Goal: Find specific page/section: Find specific page/section

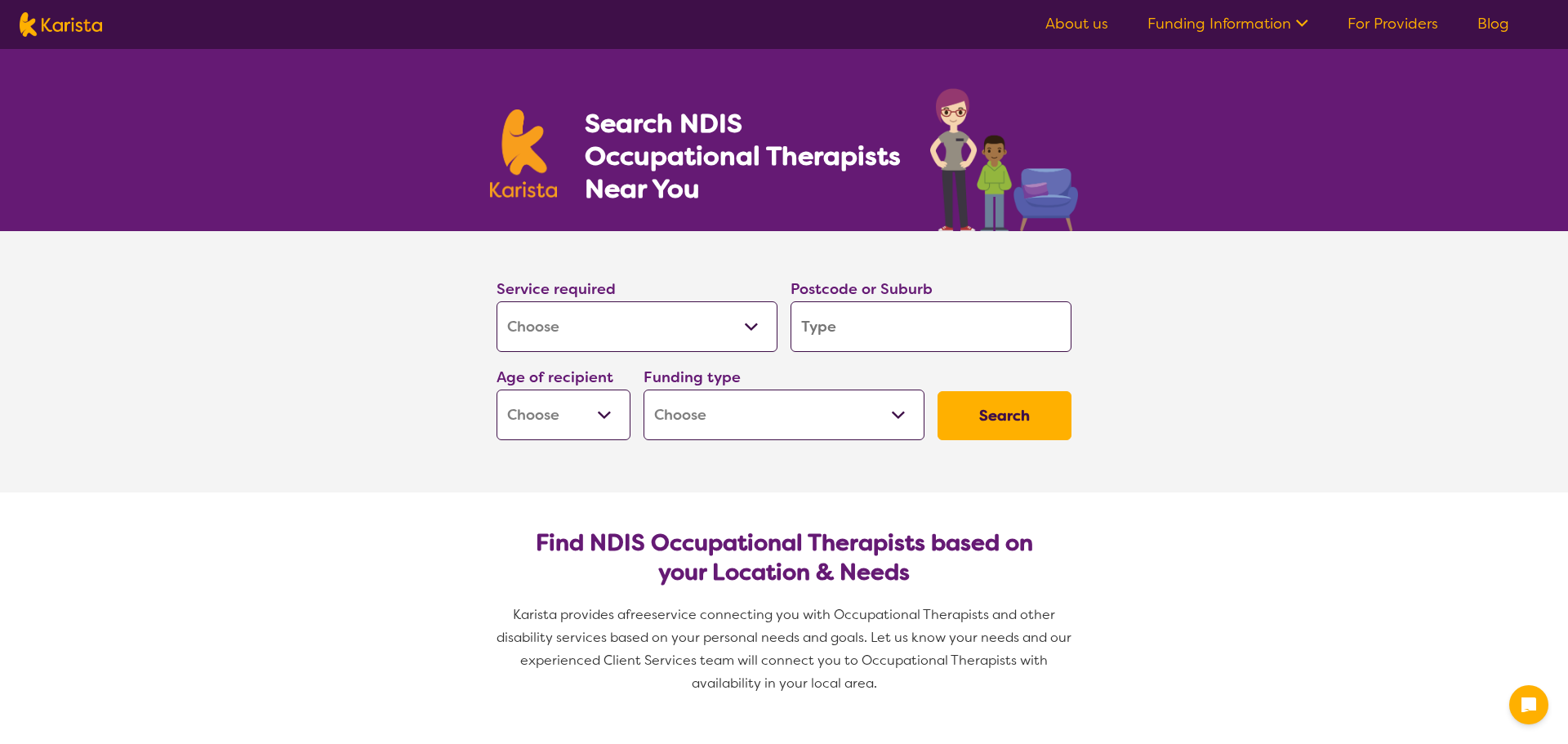
select select "[MEDICAL_DATA]"
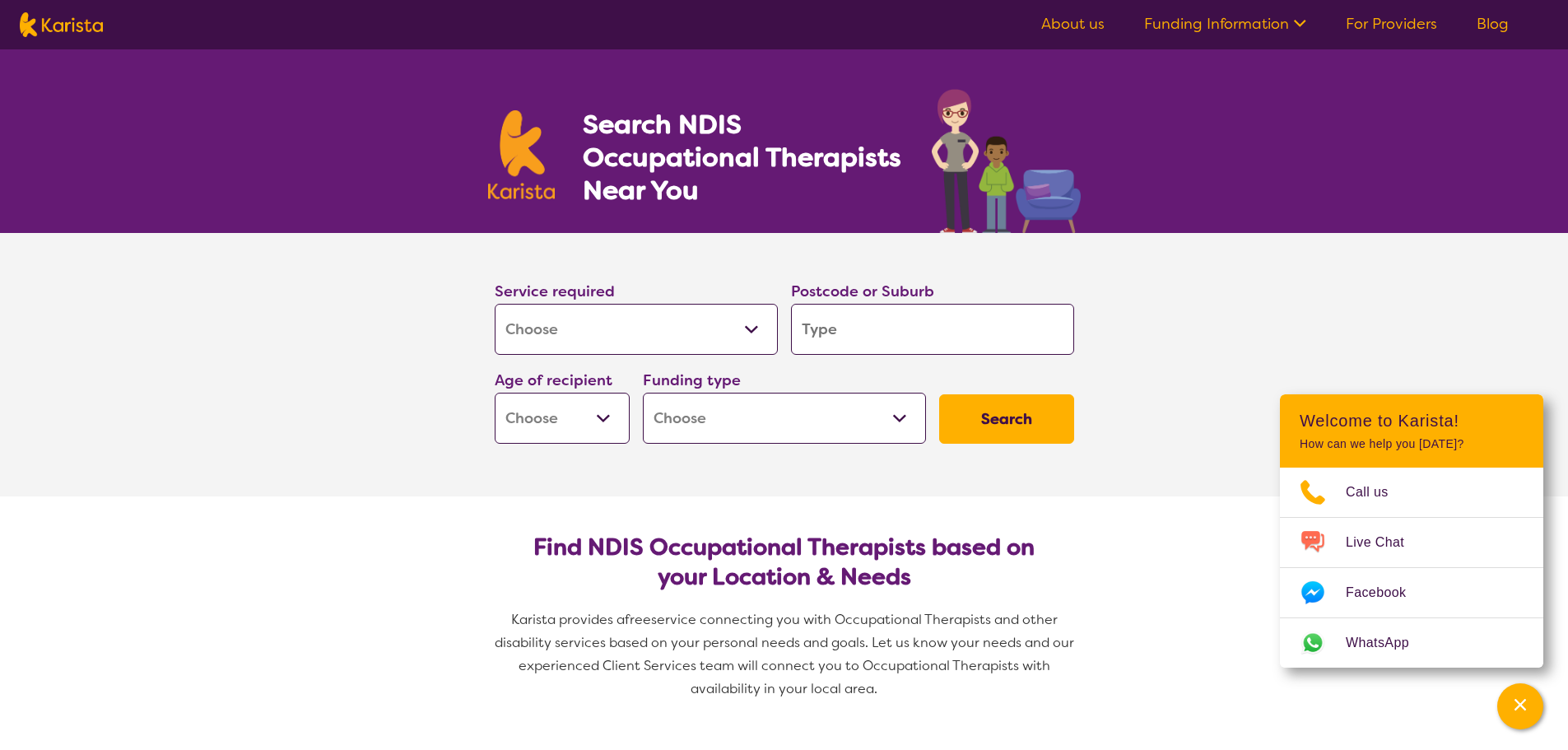
click at [892, 328] on input "search" at bounding box center [932, 329] width 283 height 51
type input "3"
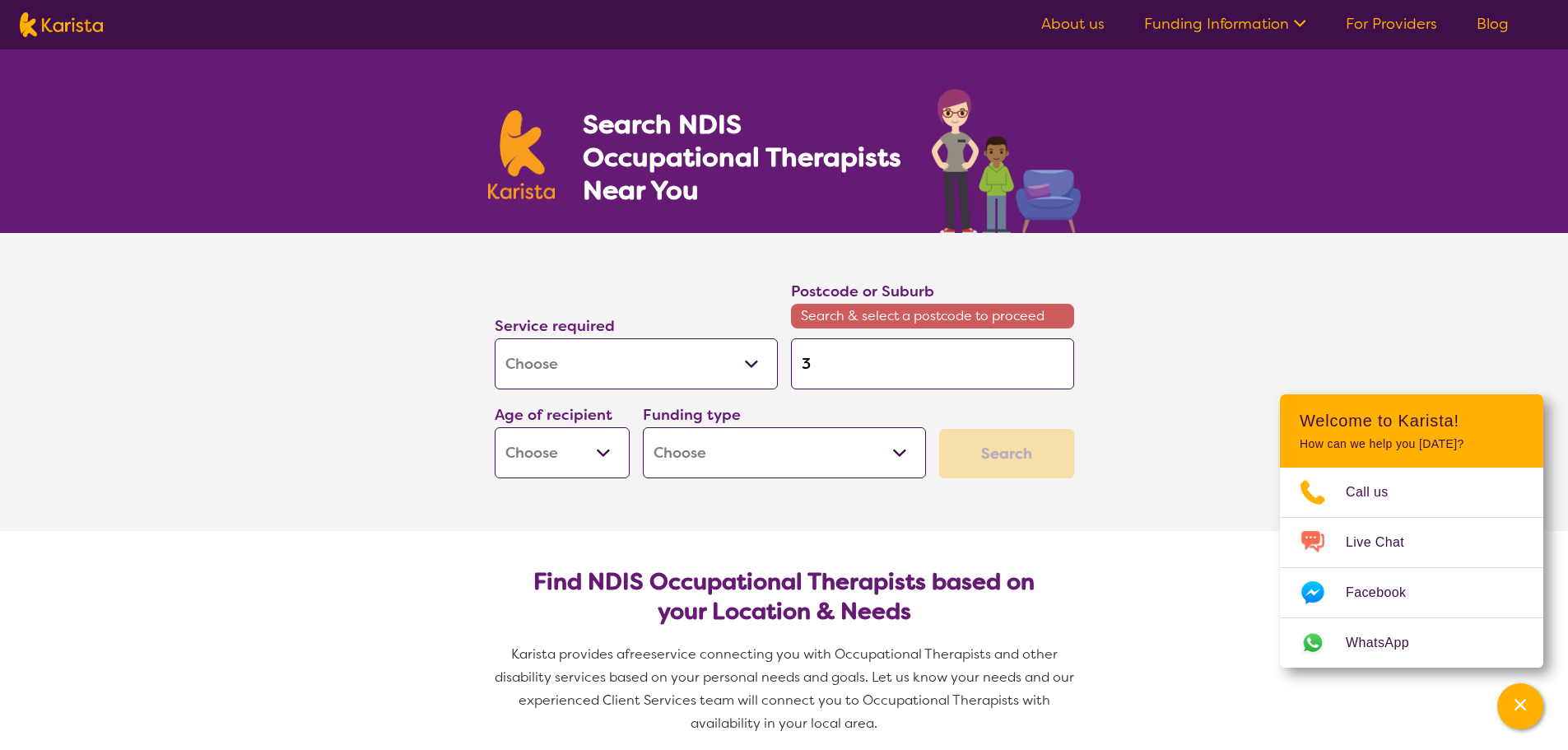
type input "30"
type input "301"
type input "3018"
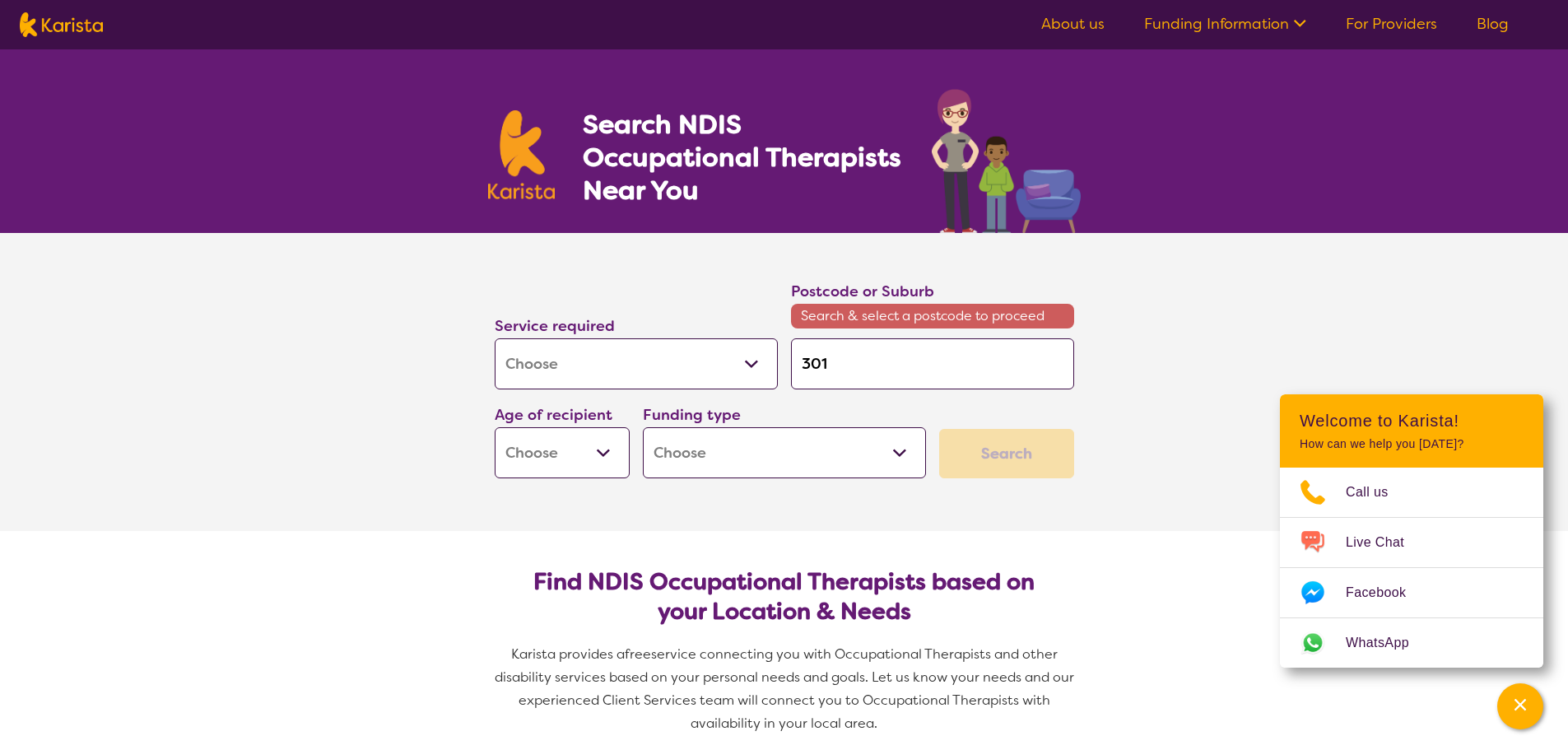
type input "3018"
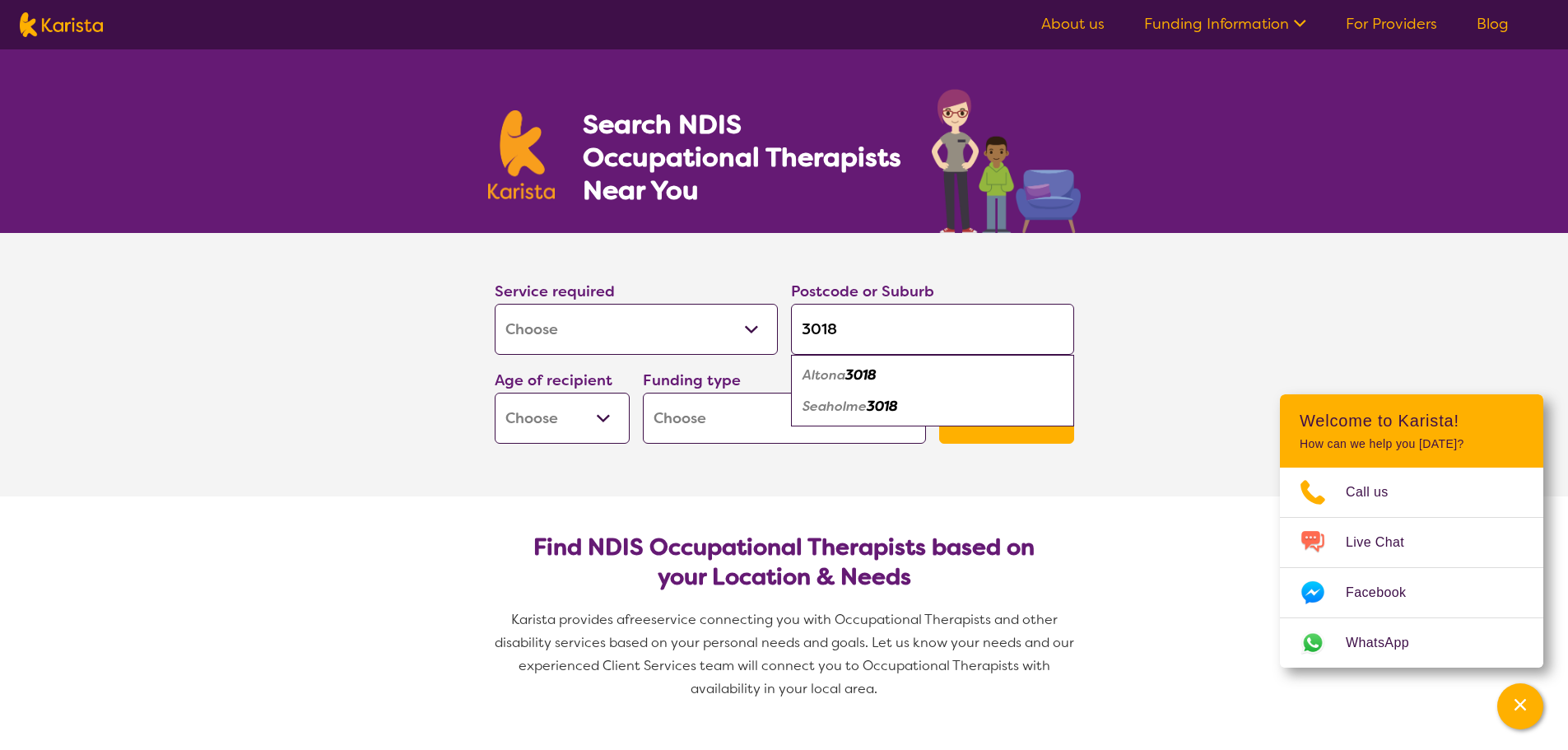
type input "3018"
click at [838, 373] on em "Altona" at bounding box center [824, 375] width 43 height 17
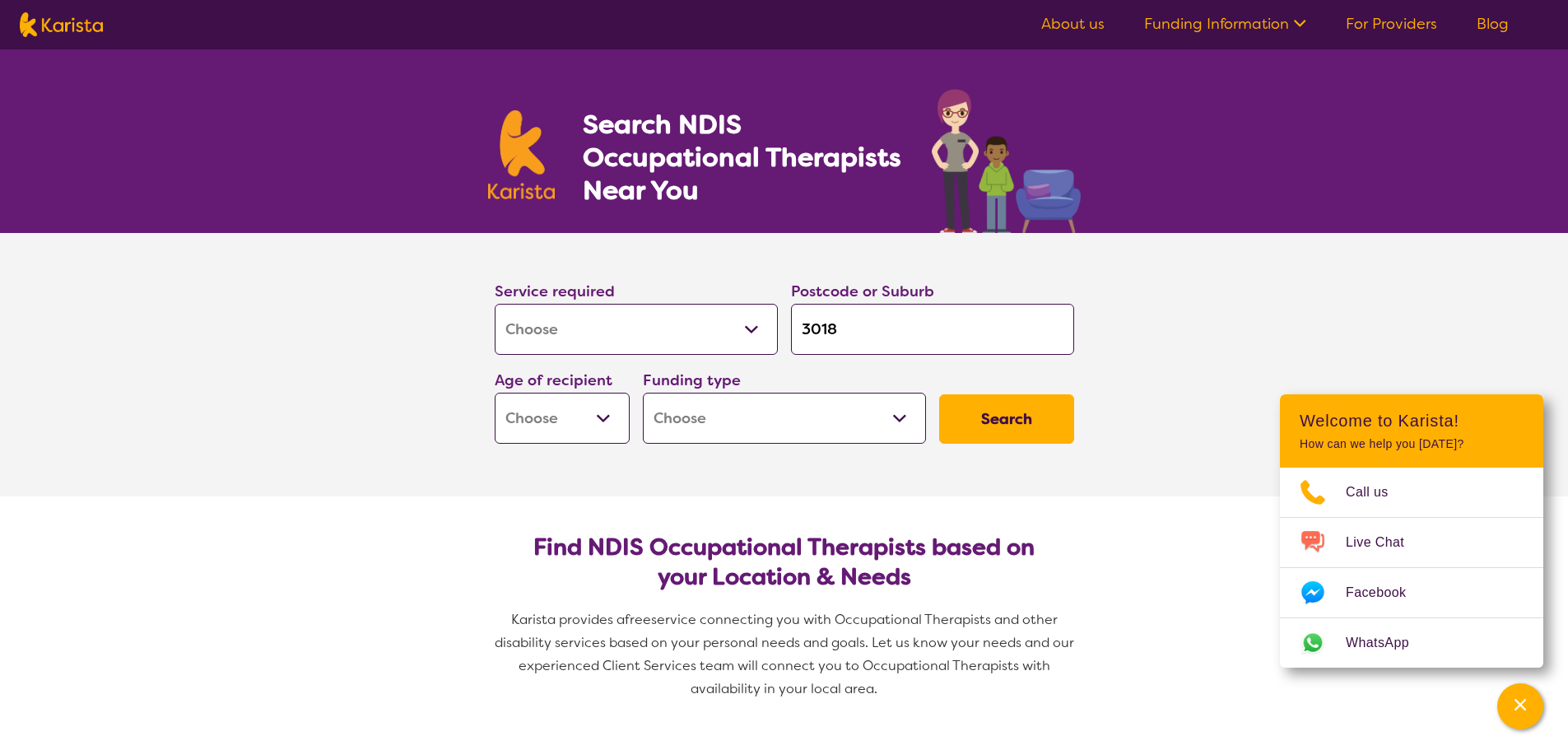
click at [1003, 423] on button "Search" at bounding box center [1006, 418] width 135 height 49
